Goal: Find specific page/section: Find specific page/section

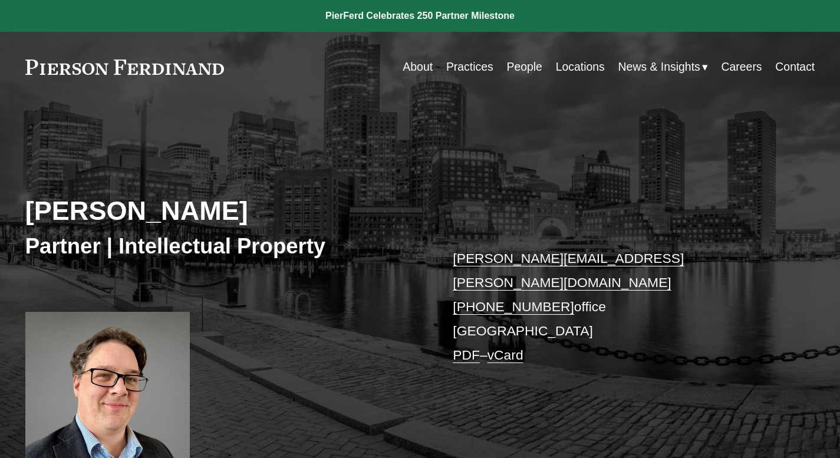
click at [155, 133] on div "Daniel Rose Partner | Intellectual Property daniel.rose@pierferd.com +1.617.807…" at bounding box center [420, 298] width 840 height 342
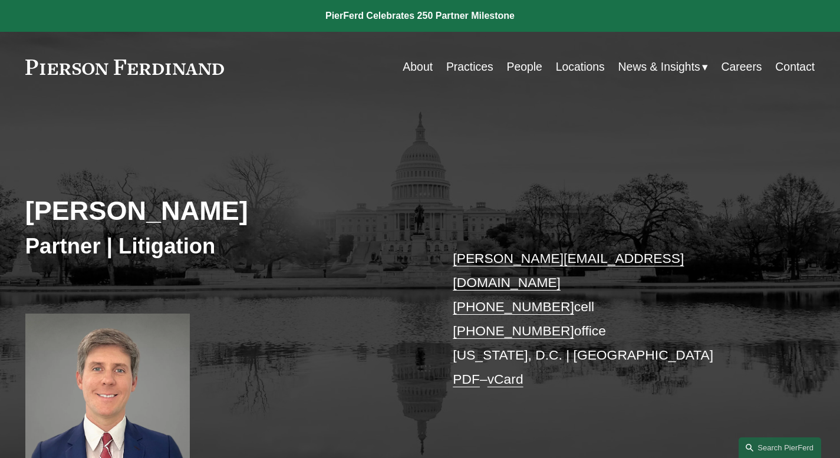
click at [531, 68] on link "People" at bounding box center [523, 66] width 35 height 23
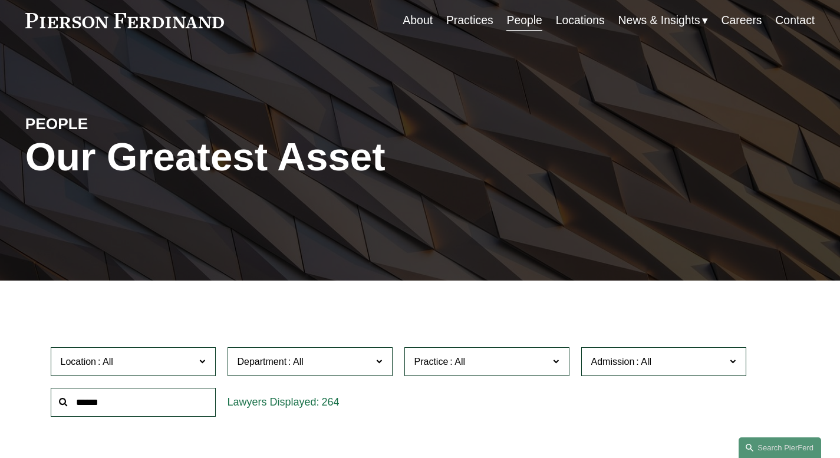
scroll to position [82, 0]
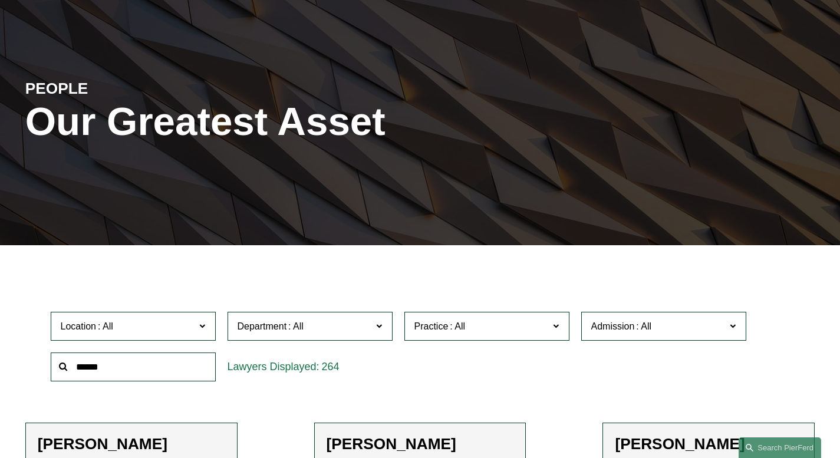
click at [106, 375] on input "text" at bounding box center [133, 367] width 165 height 29
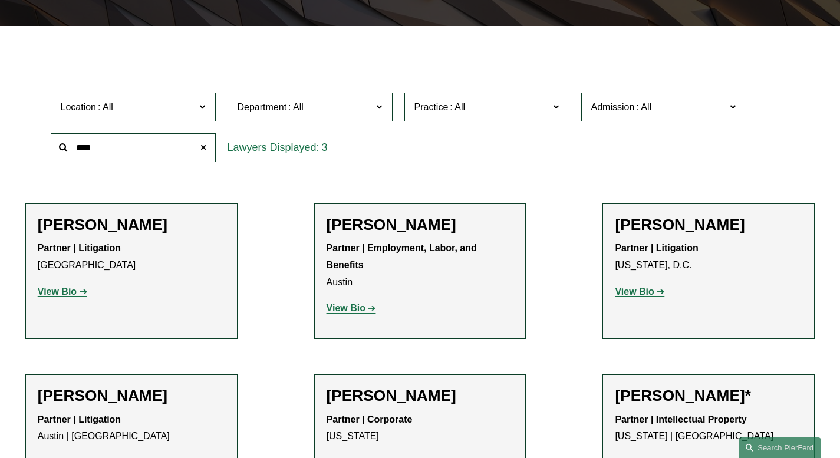
scroll to position [346, 0]
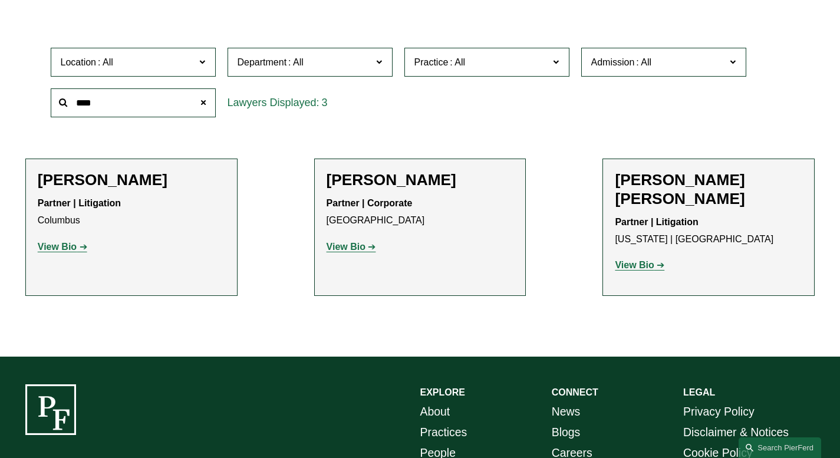
type input "****"
click at [642, 260] on strong "View Bio" at bounding box center [634, 265] width 39 height 10
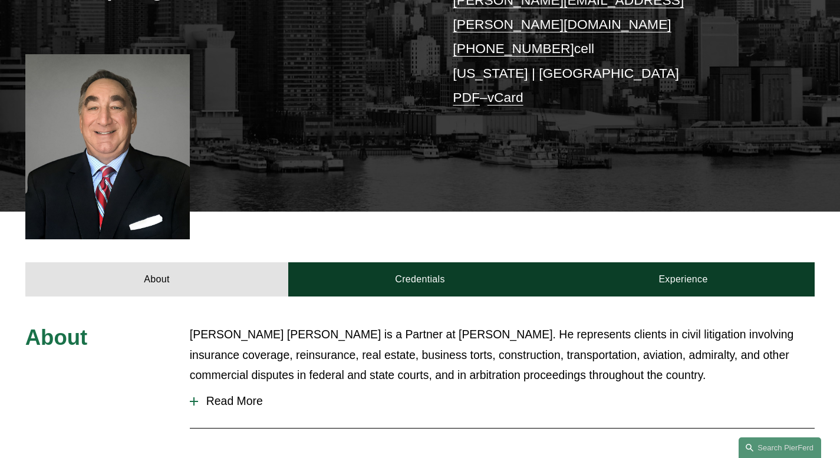
scroll to position [328, 0]
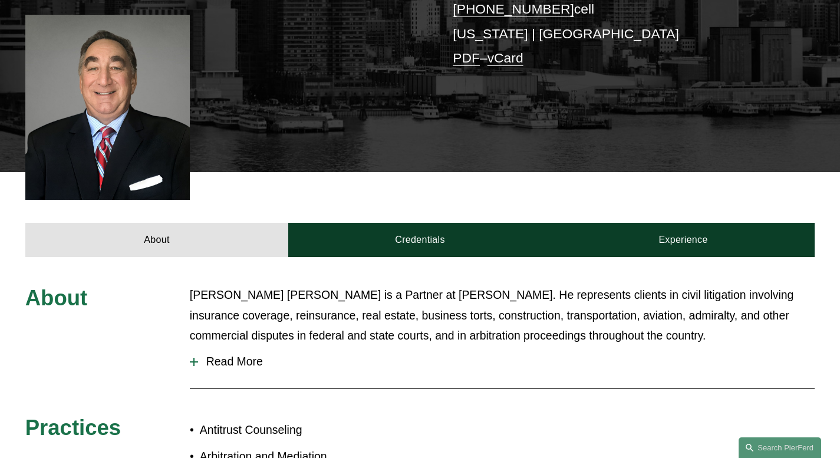
click at [229, 355] on span "Read More" at bounding box center [506, 362] width 617 height 14
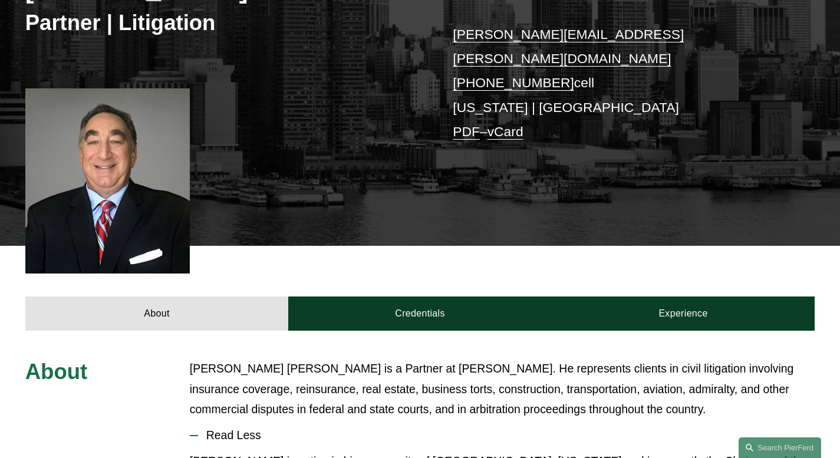
scroll to position [820, 0]
